Goal: Task Accomplishment & Management: Use online tool/utility

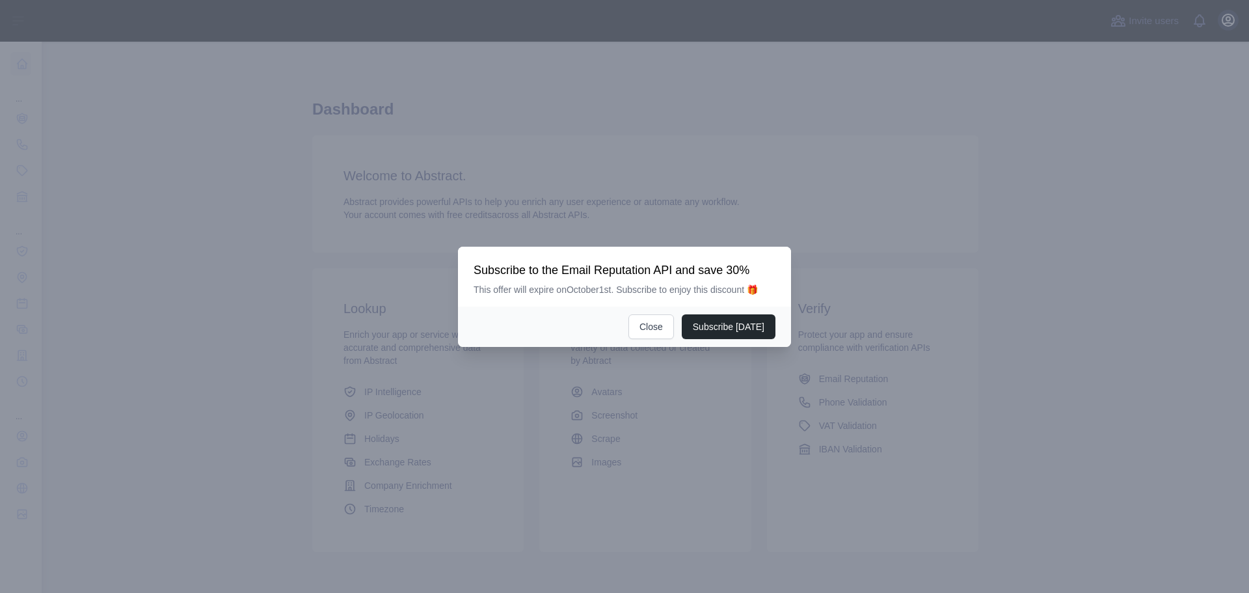
click at [1222, 21] on div at bounding box center [624, 296] width 1249 height 593
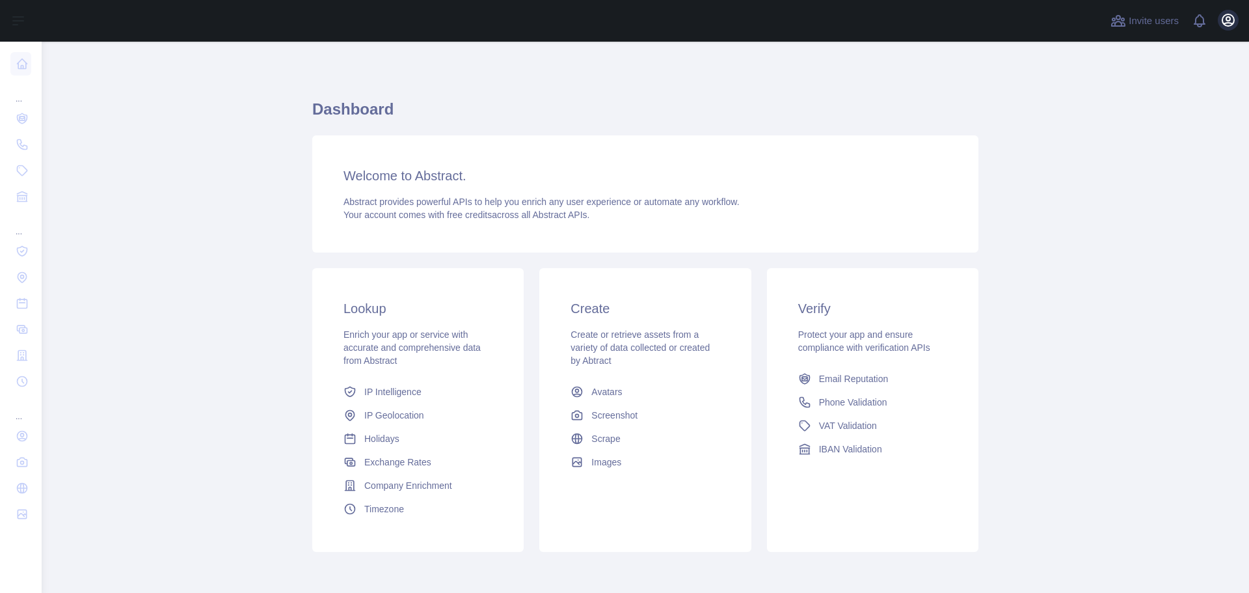
click at [1219, 23] on div "Open user menu" at bounding box center [1228, 21] width 21 height 23
click at [1225, 19] on icon "button" at bounding box center [1228, 20] width 16 height 16
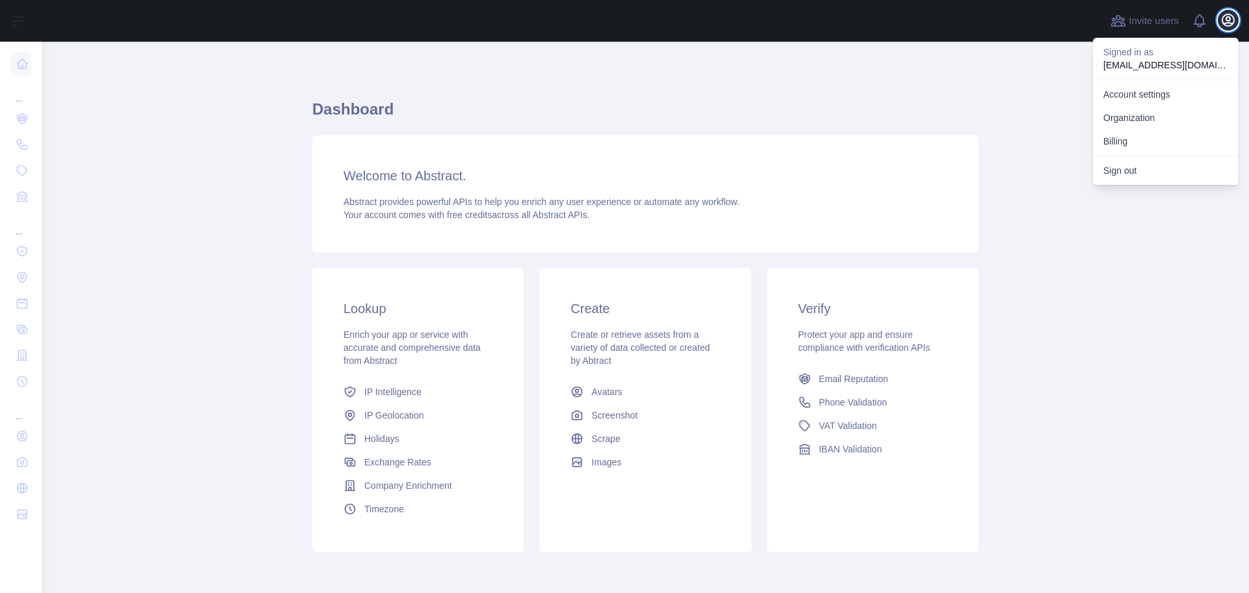
click at [1225, 19] on icon "button" at bounding box center [1228, 20] width 16 height 16
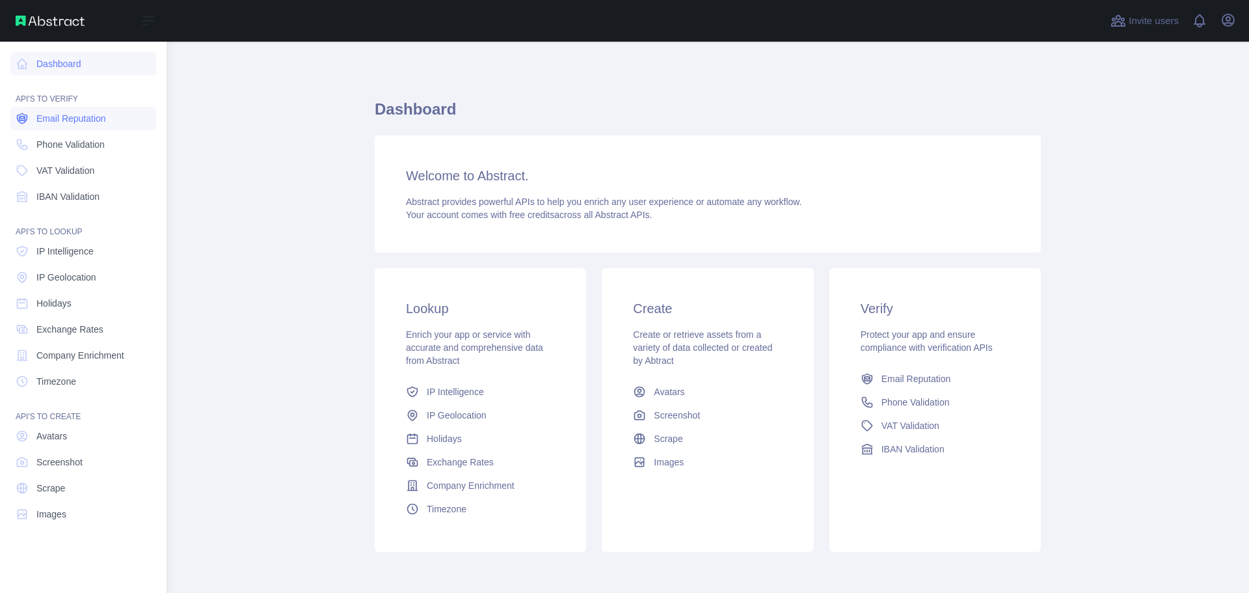
click at [64, 126] on link "Email Reputation" at bounding box center [83, 118] width 146 height 23
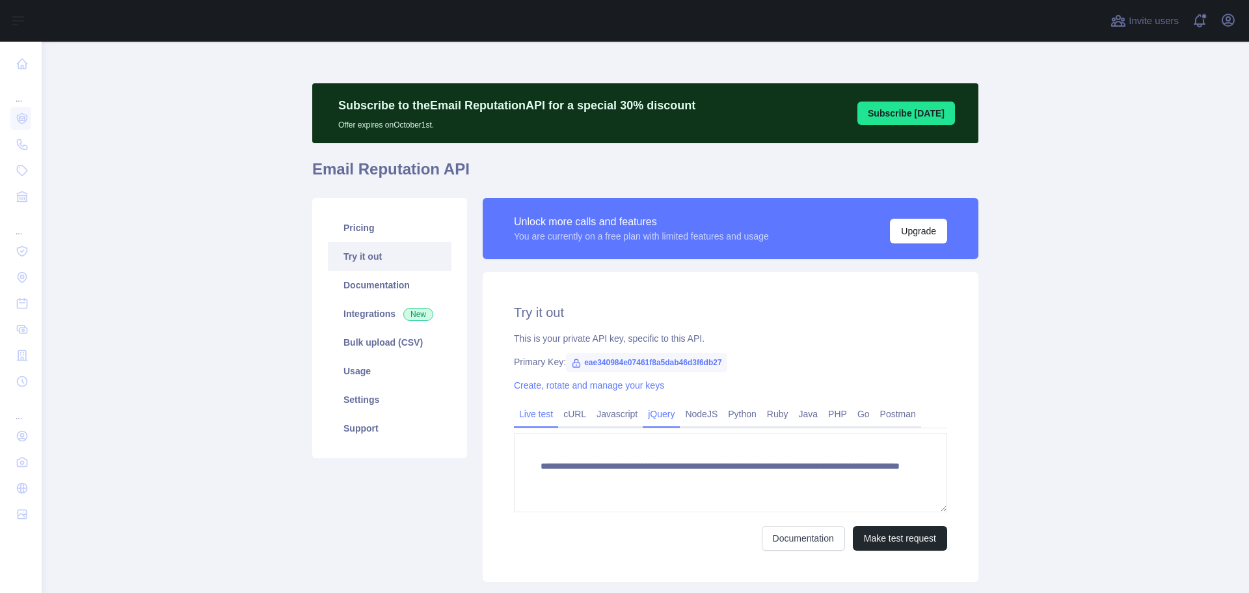
click at [574, 416] on link "cURL" at bounding box center [574, 413] width 33 height 21
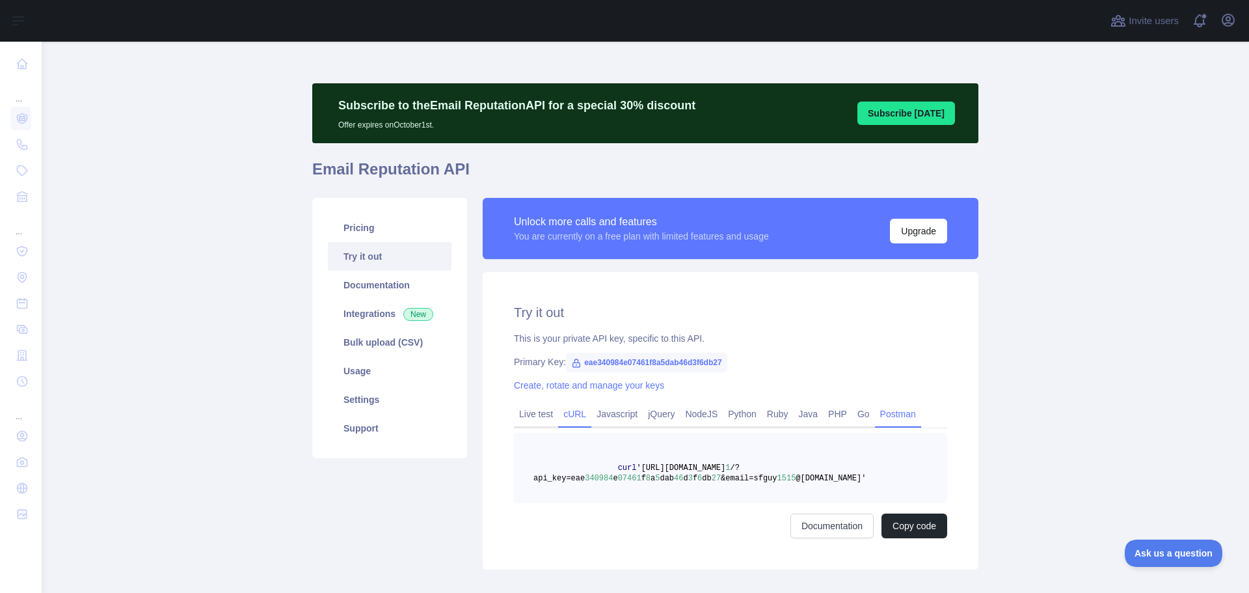
click at [875, 403] on link "Postman" at bounding box center [898, 413] width 46 height 21
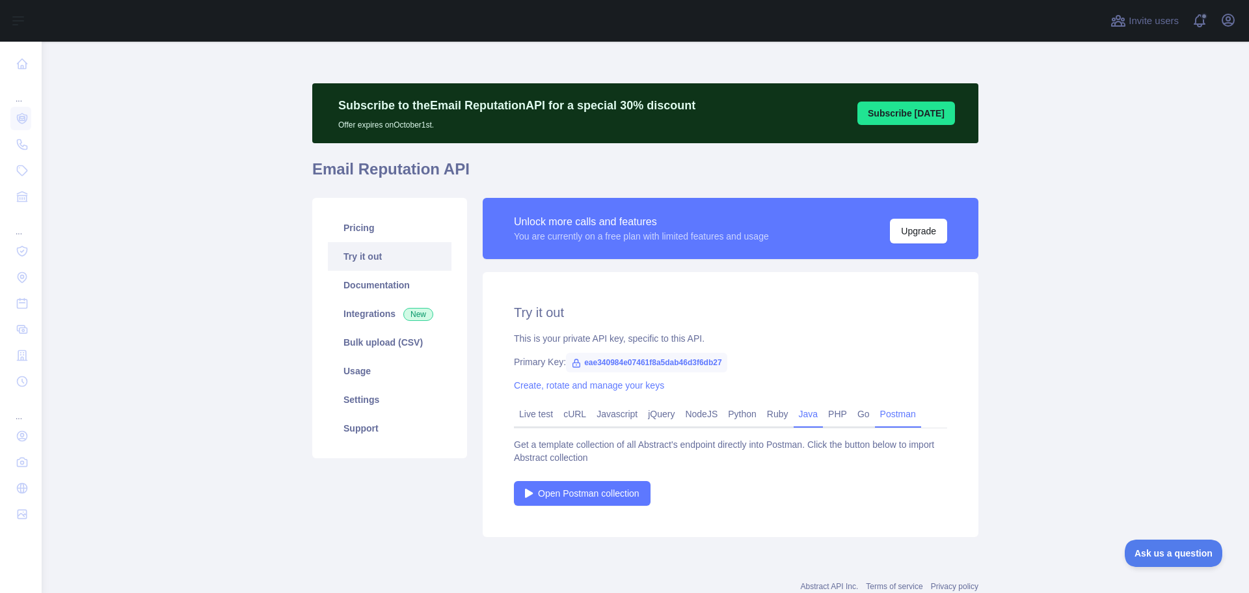
click at [812, 410] on link "Java" at bounding box center [809, 413] width 30 height 21
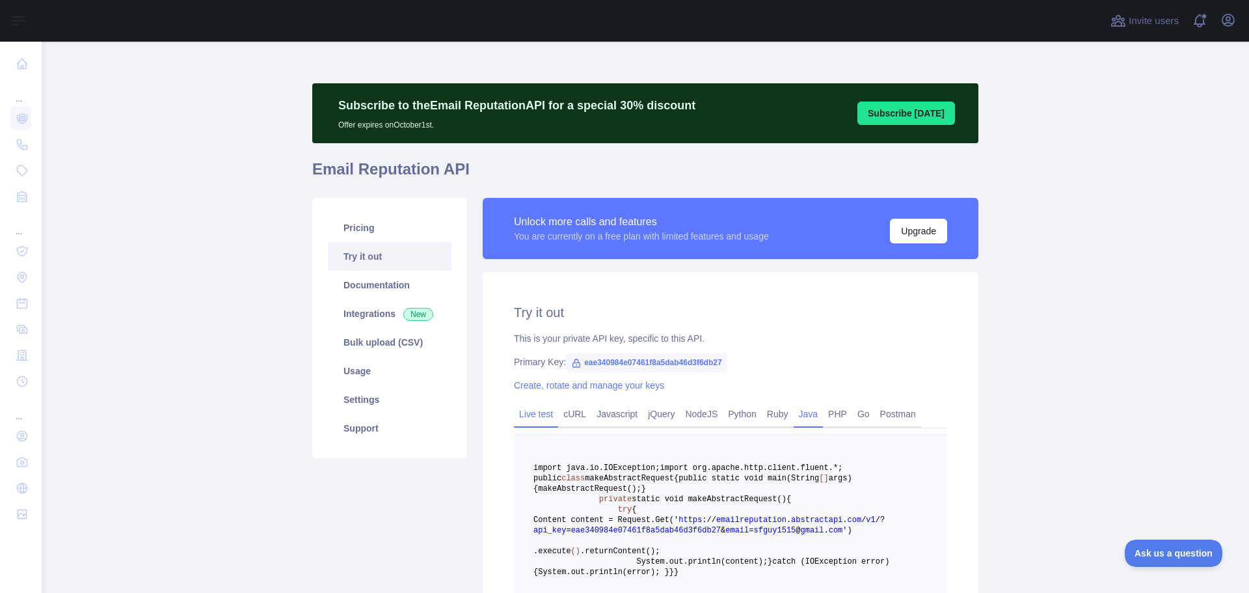
click at [544, 415] on link "Live test" at bounding box center [536, 413] width 44 height 21
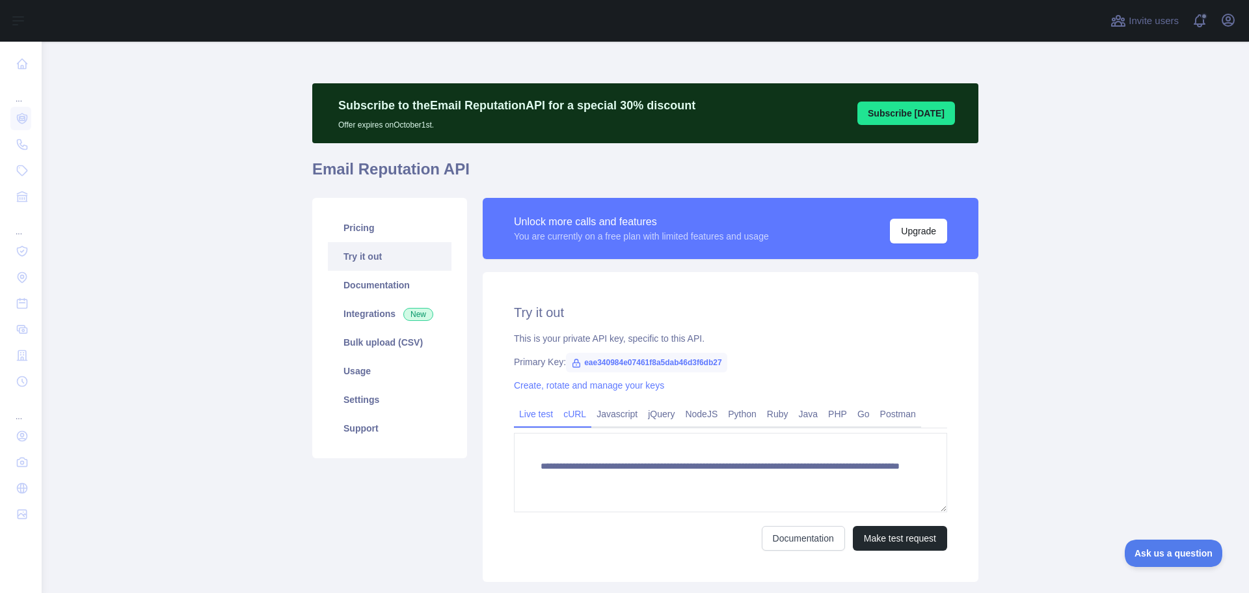
click at [569, 414] on link "cURL" at bounding box center [574, 413] width 33 height 21
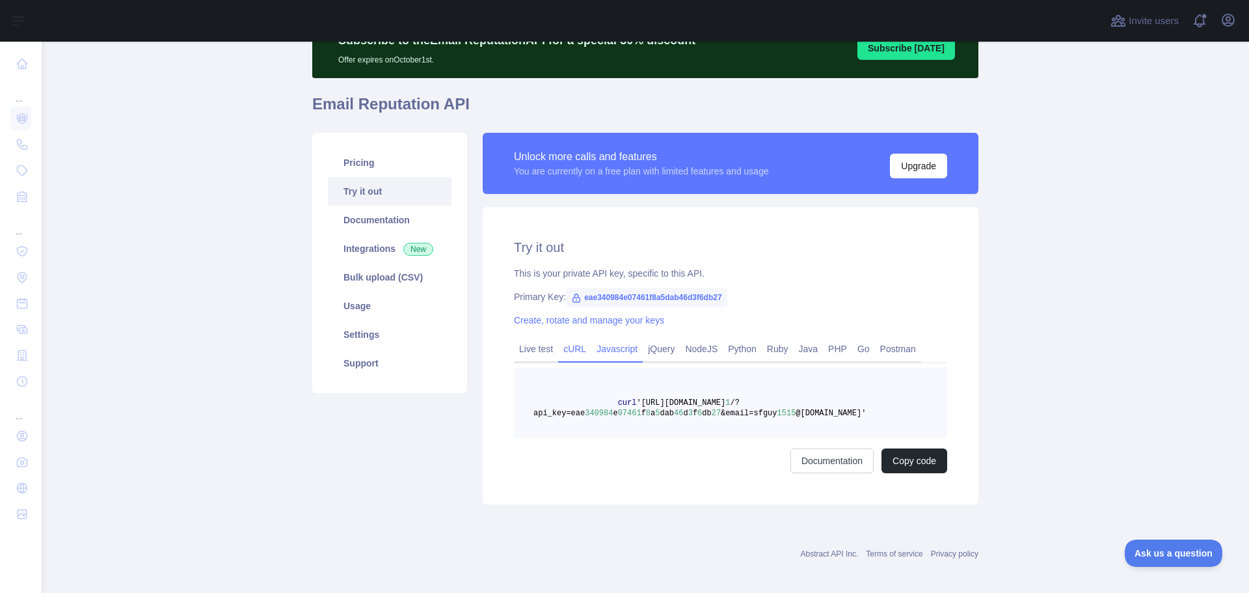
scroll to position [73, 0]
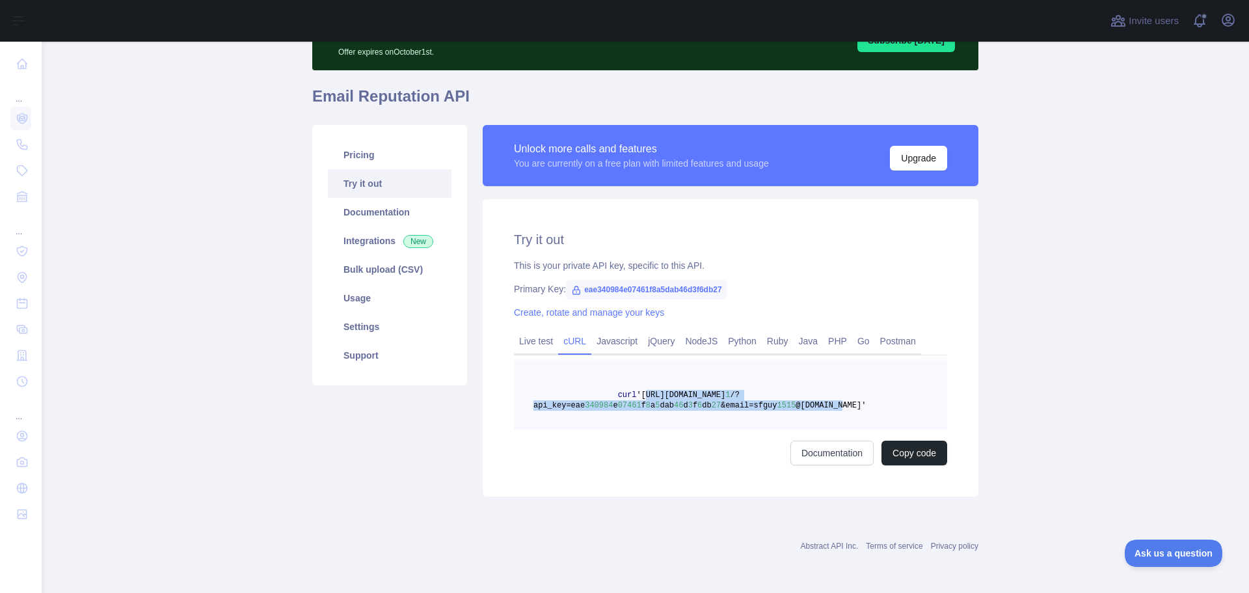
drag, startPoint x: 631, startPoint y: 394, endPoint x: 812, endPoint y: 405, distance: 181.2
click at [812, 405] on span "curl '[URL][DOMAIN_NAME] 1 /?api_key=eae 340984 e 07461 f 8 a 5 dab 46 d 3 f 6 …" at bounding box center [699, 400] width 332 height 20
copy span "[URL][DOMAIN_NAME] 1 /?api_key=eae 340984 e 07461 f 8 a 5 dab 46 d 3 f 6 db 27 …"
drag, startPoint x: 729, startPoint y: 293, endPoint x: 570, endPoint y: 288, distance: 158.8
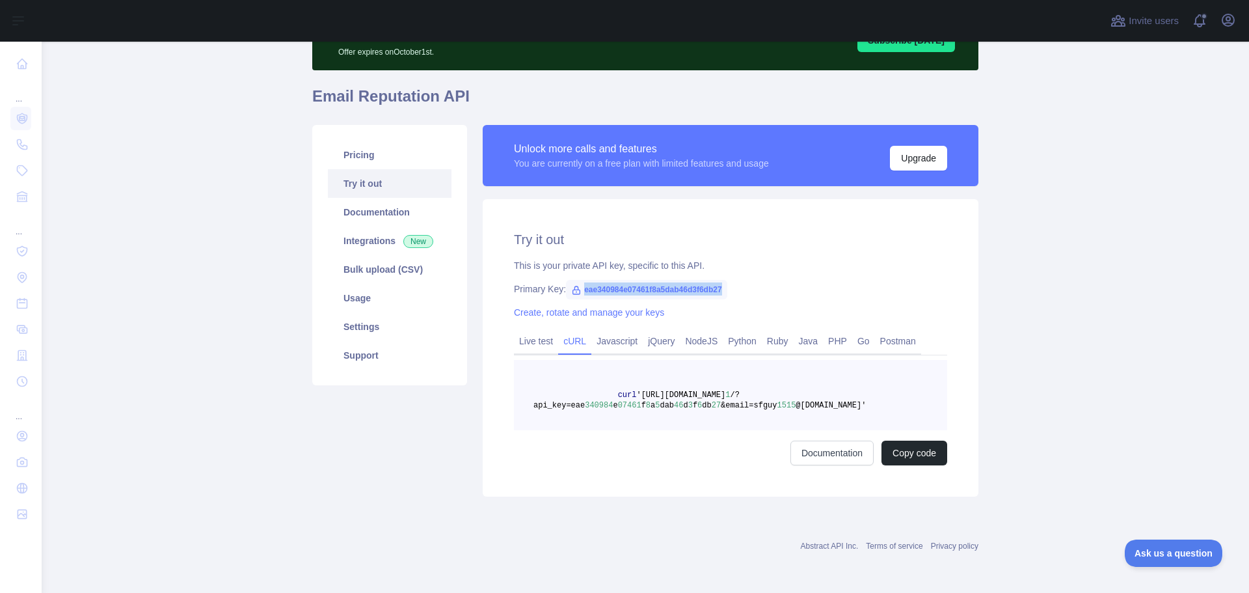
click at [570, 288] on div "Primary Key: eae340984e07461f8a5dab46d3f6db27" at bounding box center [730, 288] width 433 height 13
copy span "eae340984e07461f8a5dab46d3f6db27"
